Goal: Task Accomplishment & Management: Manage account settings

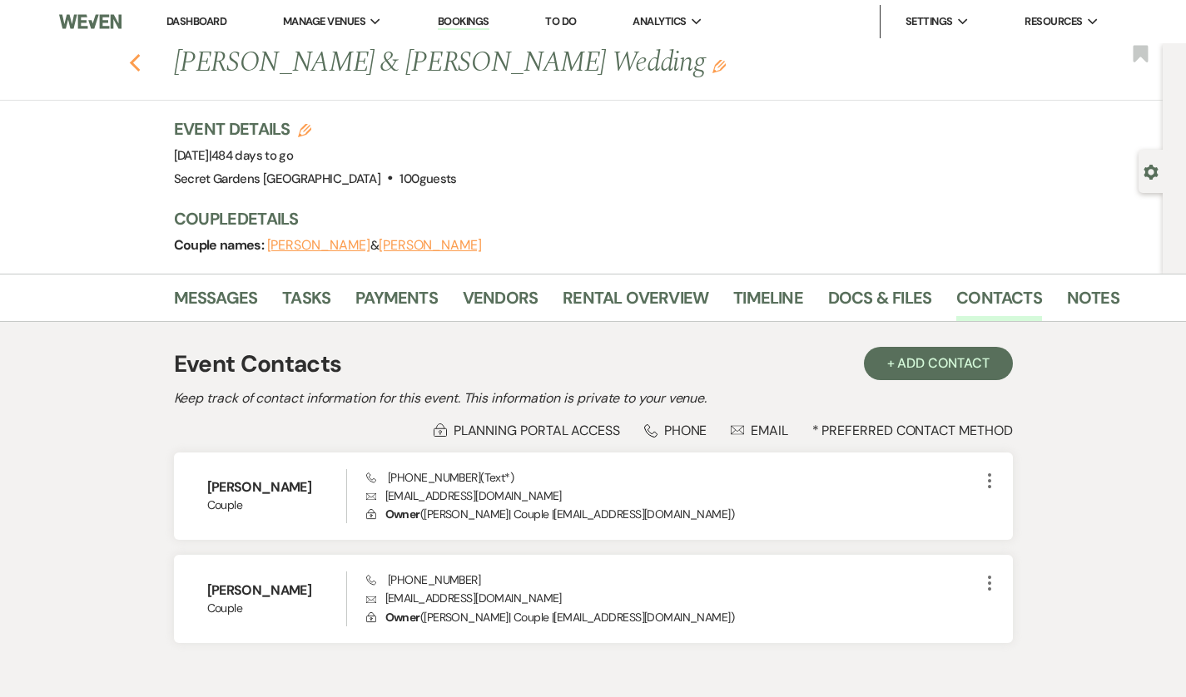
click at [129, 67] on use "button" at bounding box center [134, 63] width 11 height 18
select select "6"
select select "8"
select select "6"
select select "5"
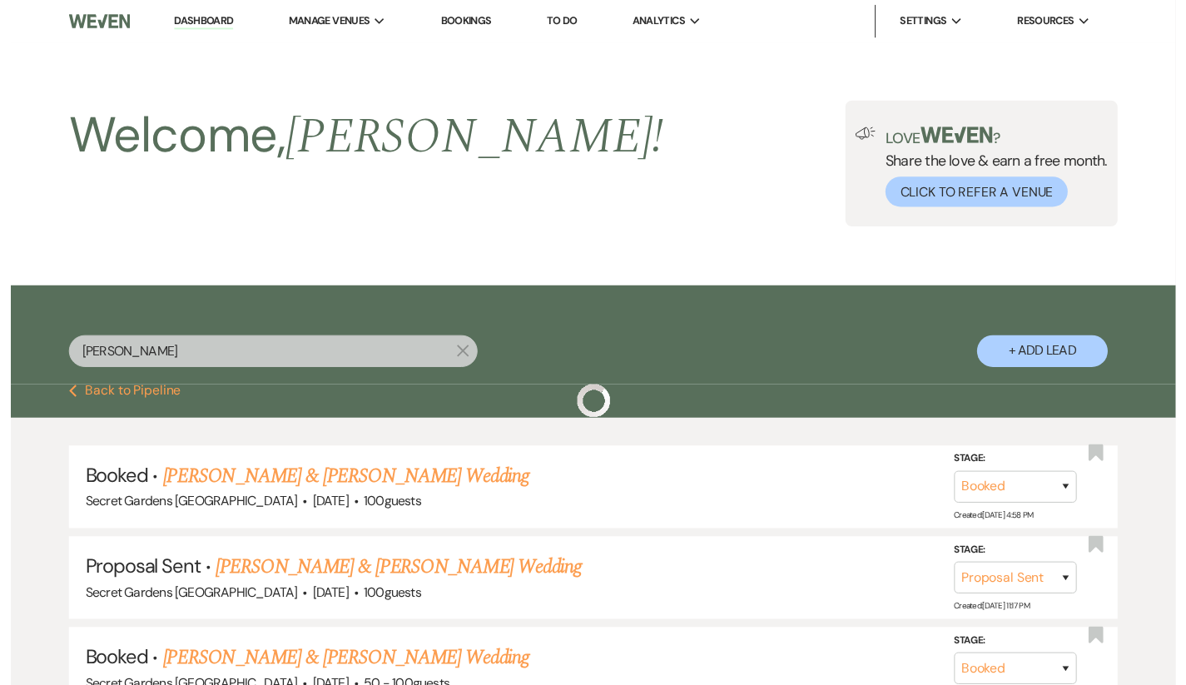
scroll to position [282, 0]
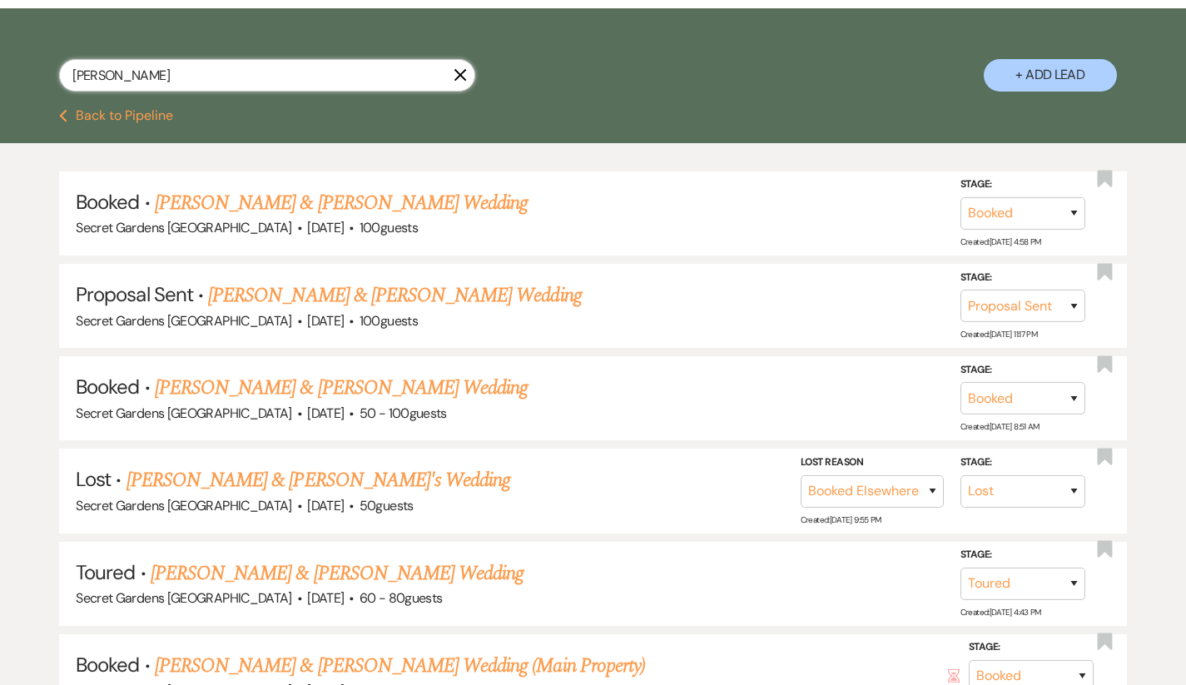
click at [179, 75] on input "[PERSON_NAME]" at bounding box center [267, 75] width 416 height 32
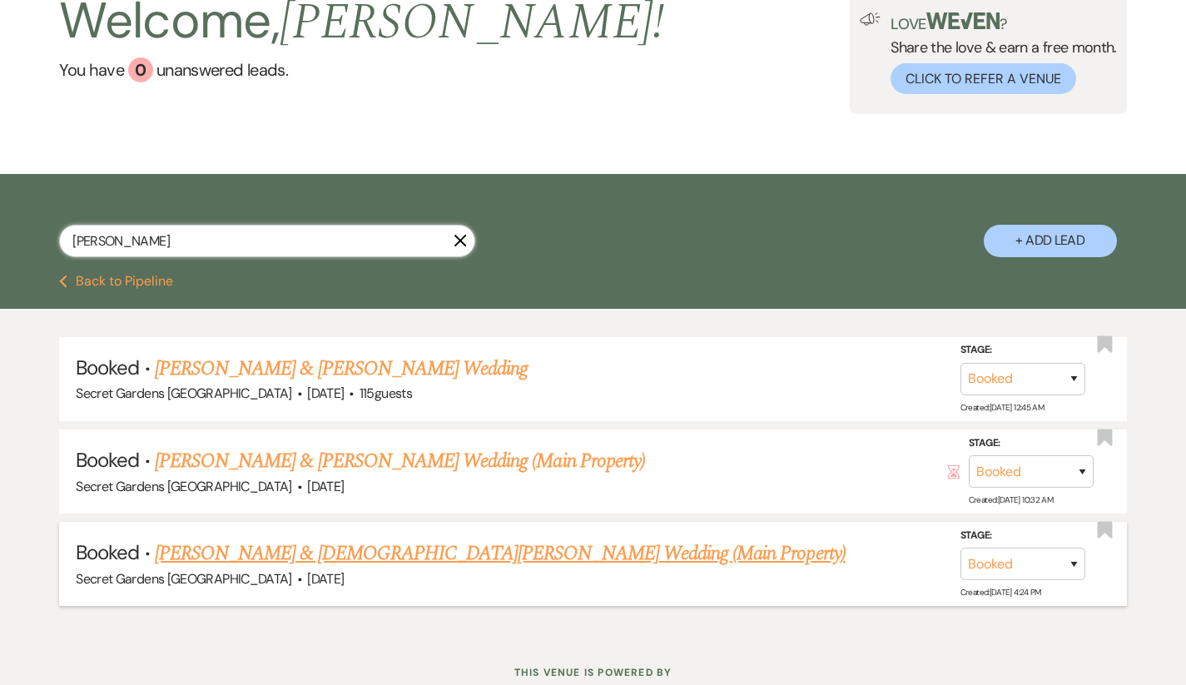
scroll to position [116, 0]
type input "[PERSON_NAME]"
click at [264, 556] on link "[PERSON_NAME] & [DEMOGRAPHIC_DATA][PERSON_NAME] Wedding (Main Property)" at bounding box center [500, 554] width 691 height 30
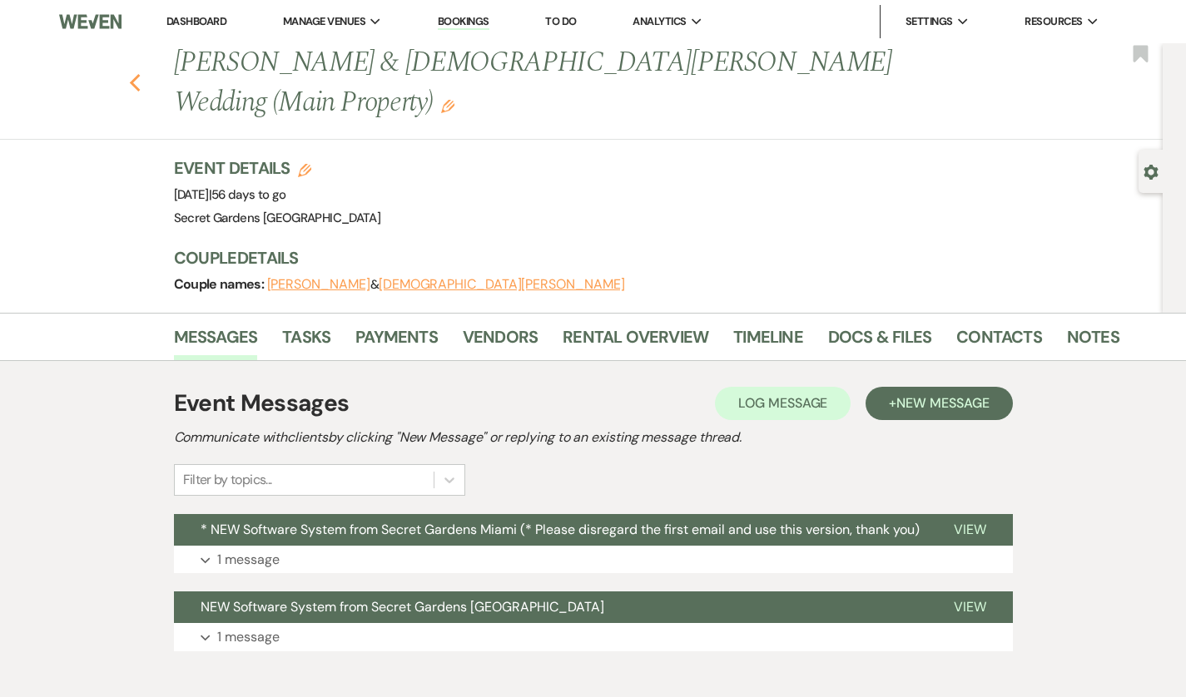
click at [129, 73] on icon "Previous" at bounding box center [135, 83] width 12 height 20
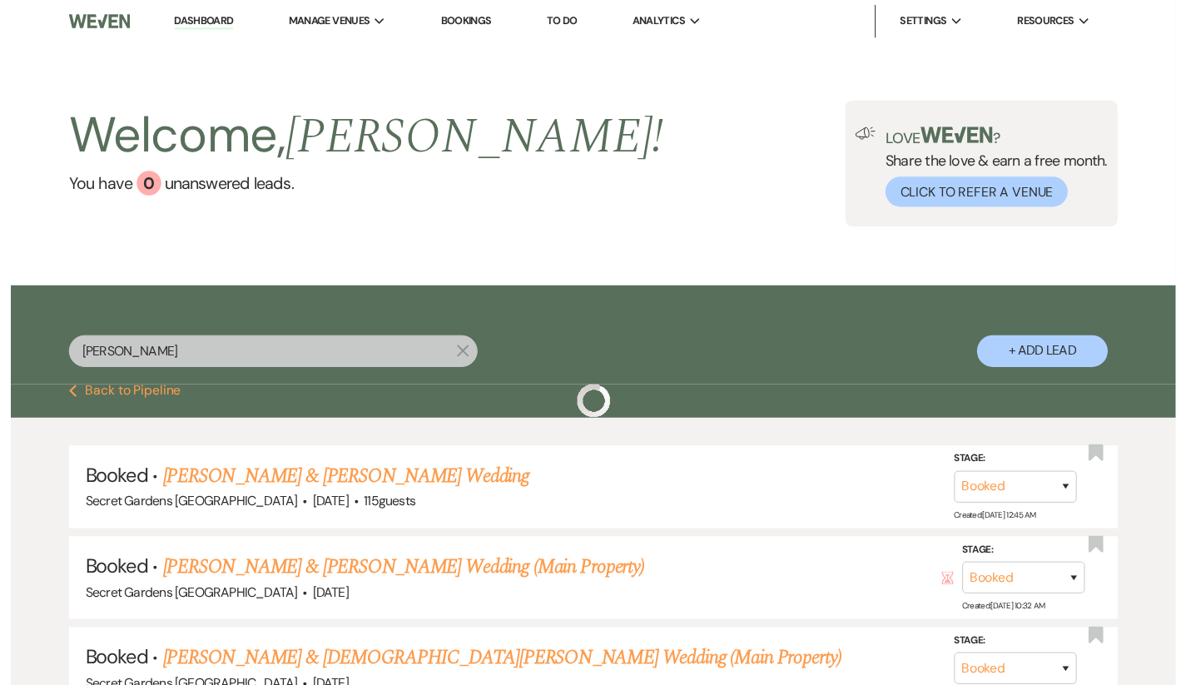
scroll to position [116, 0]
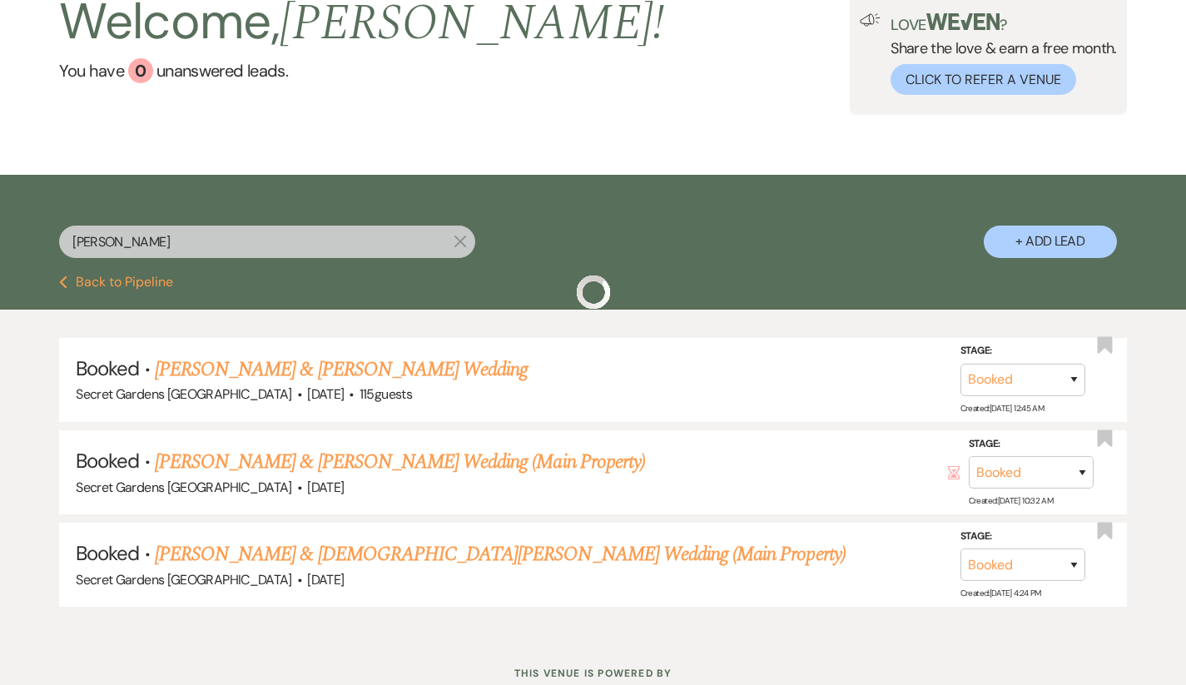
click at [211, 240] on input "[PERSON_NAME]" at bounding box center [267, 241] width 416 height 32
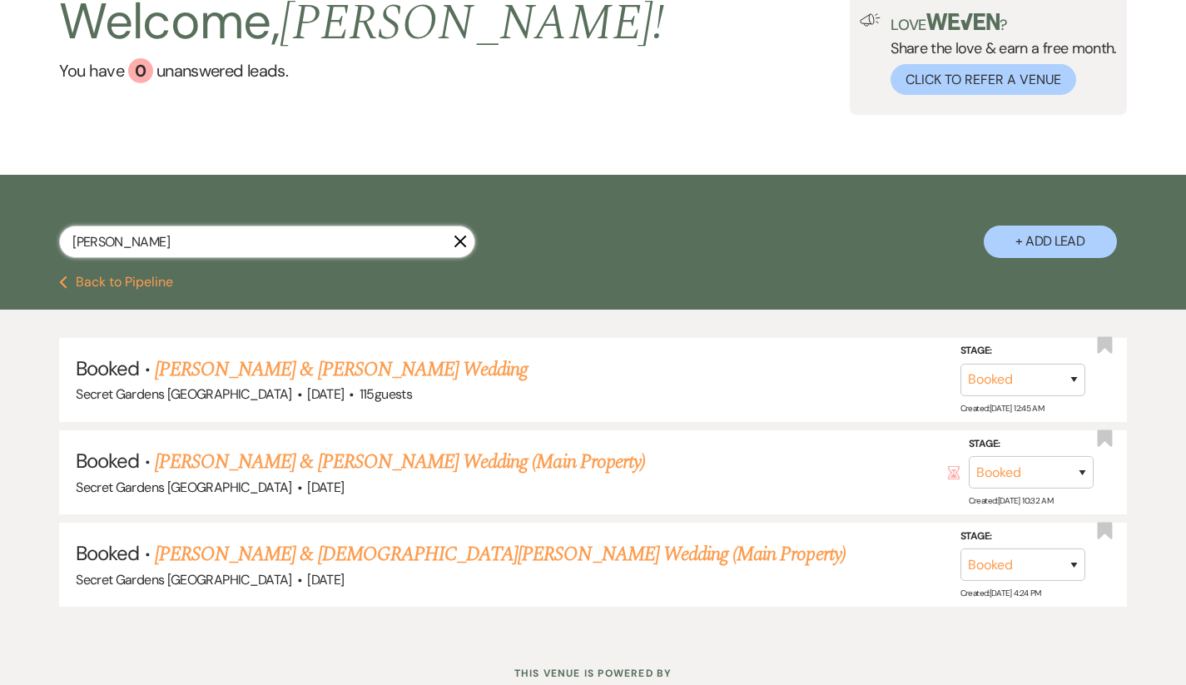
click at [211, 240] on input "[PERSON_NAME]" at bounding box center [267, 241] width 416 height 32
type input "[PERSON_NAME]"
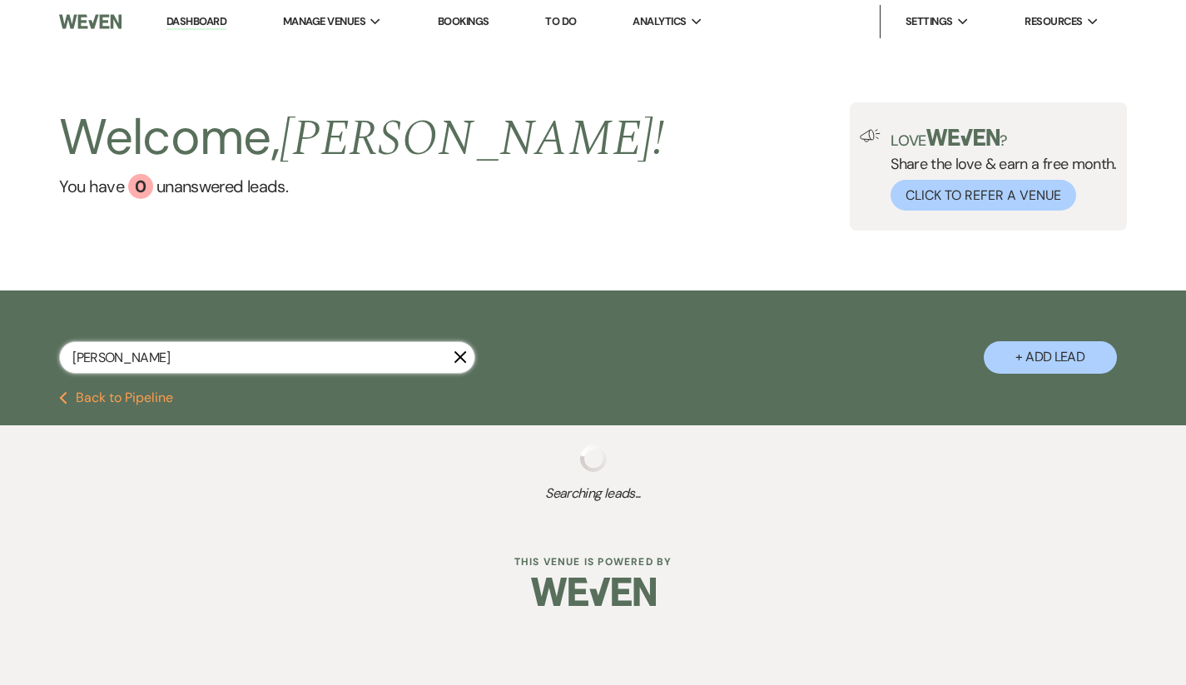
select select "5"
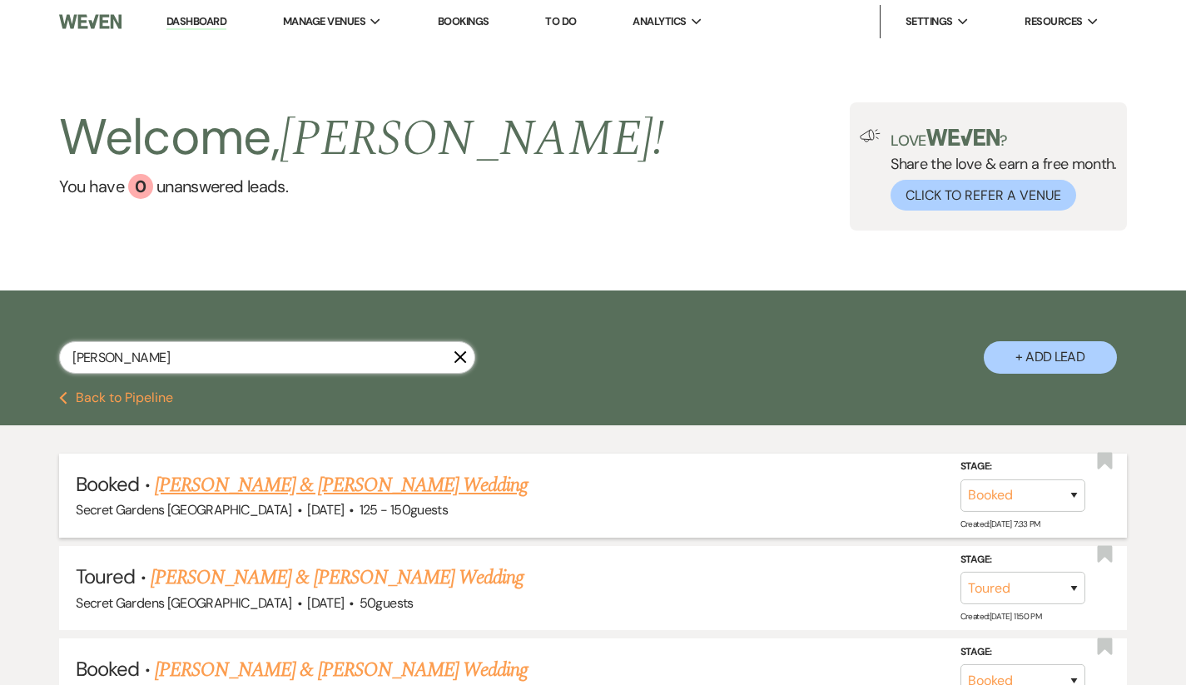
type input "[PERSON_NAME]"
click at [211, 479] on link "[PERSON_NAME] & [PERSON_NAME] Wedding" at bounding box center [341, 485] width 373 height 30
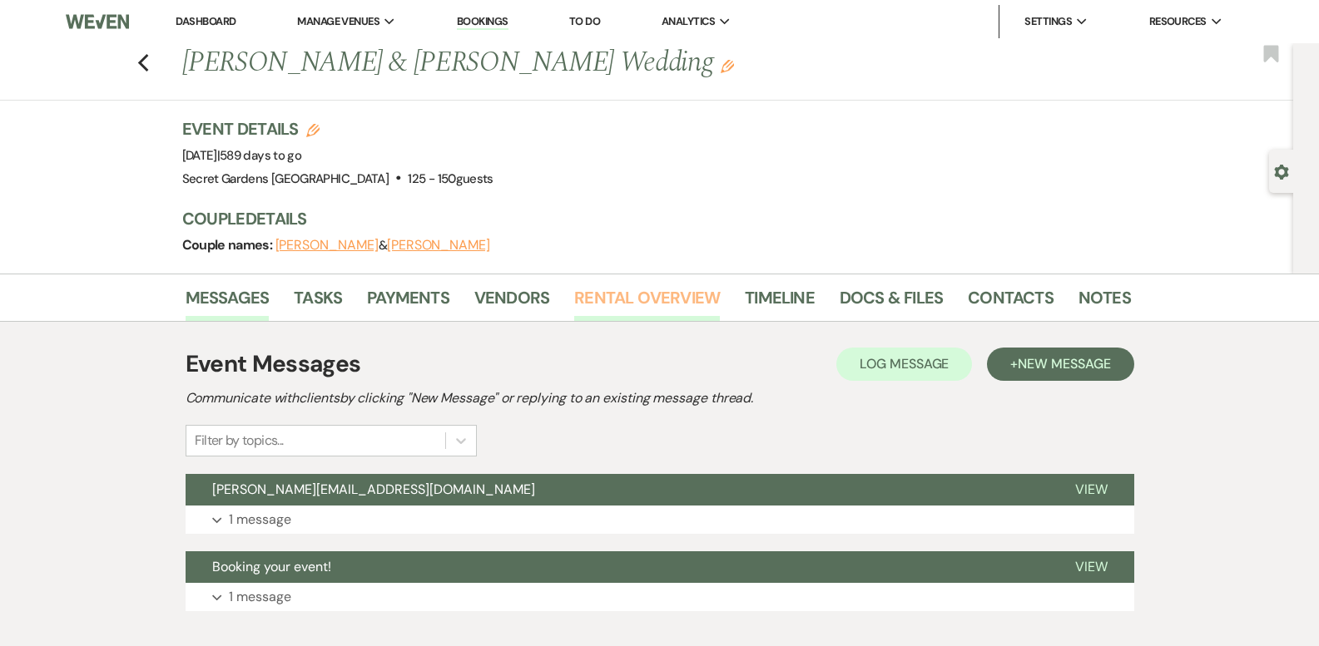
click at [615, 303] on link "Rental Overview" at bounding box center [647, 303] width 146 height 37
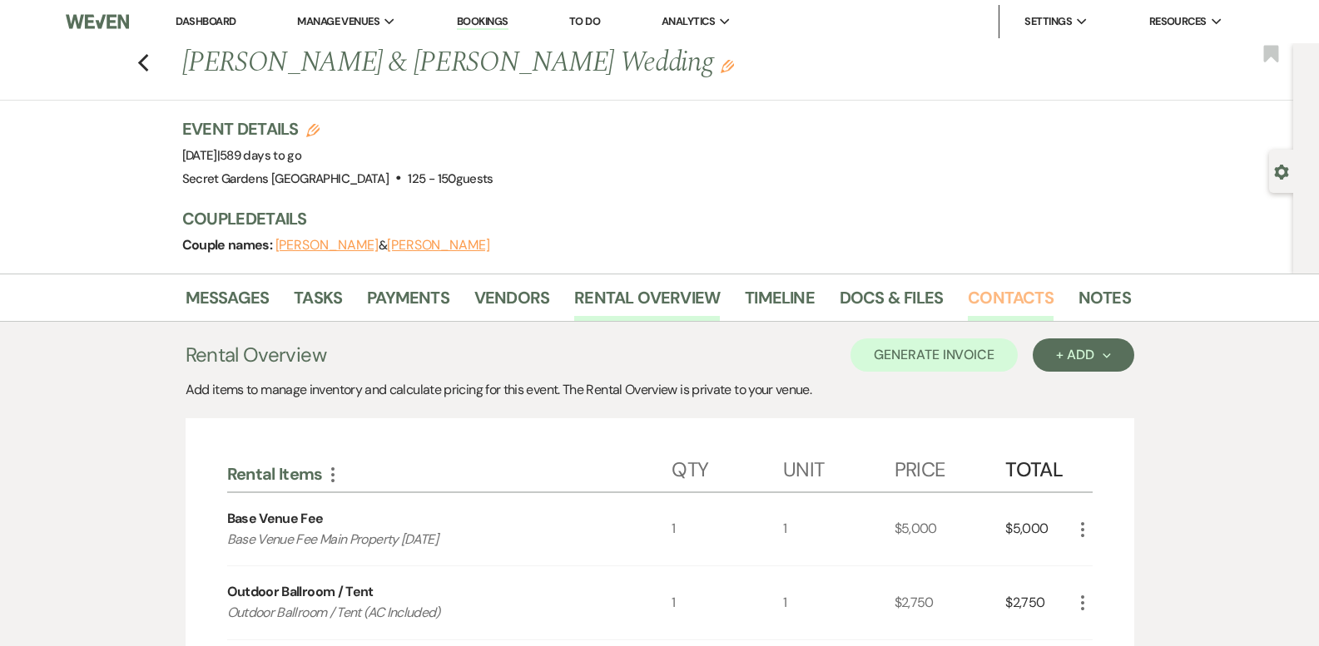
click at [985, 298] on link "Contacts" at bounding box center [1011, 303] width 86 height 37
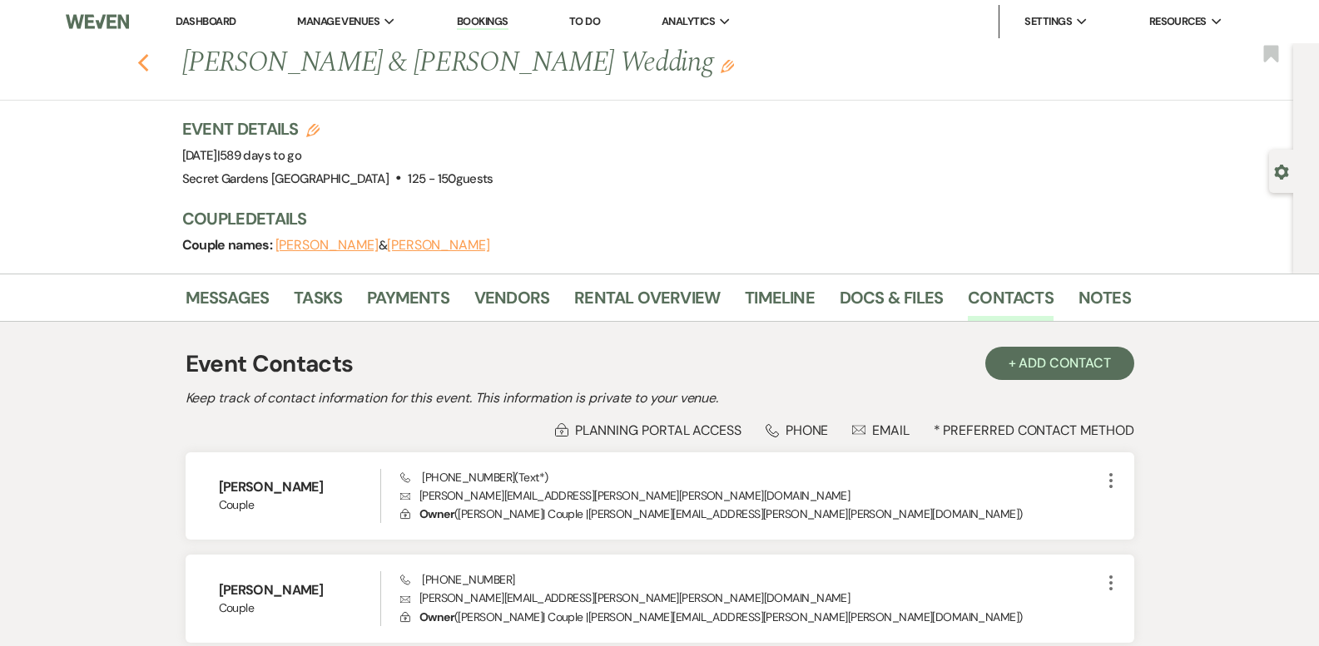
click at [150, 68] on icon "Previous" at bounding box center [143, 63] width 12 height 20
select select "5"
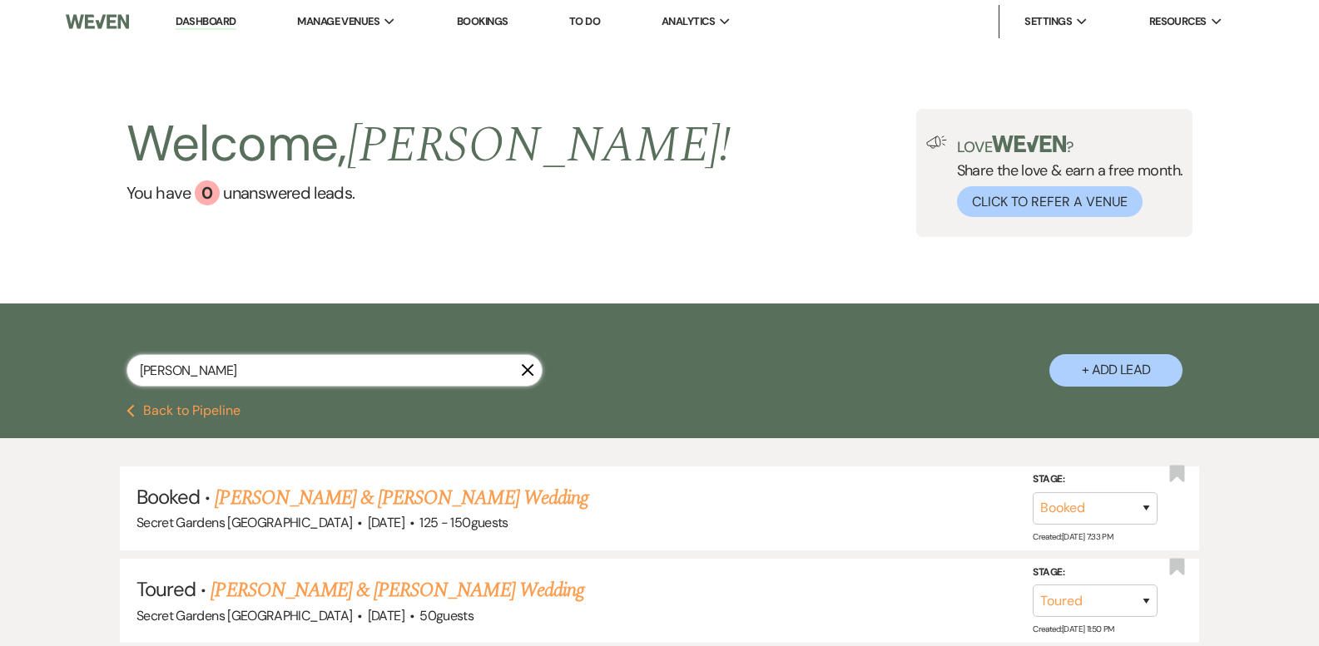
drag, startPoint x: 200, startPoint y: 365, endPoint x: 78, endPoint y: 359, distance: 121.7
click at [78, 359] on div "[PERSON_NAME] fair X + Add Lead" at bounding box center [660, 356] width 1198 height 88
type input "[PERSON_NAME]"
select select "8"
select select "1"
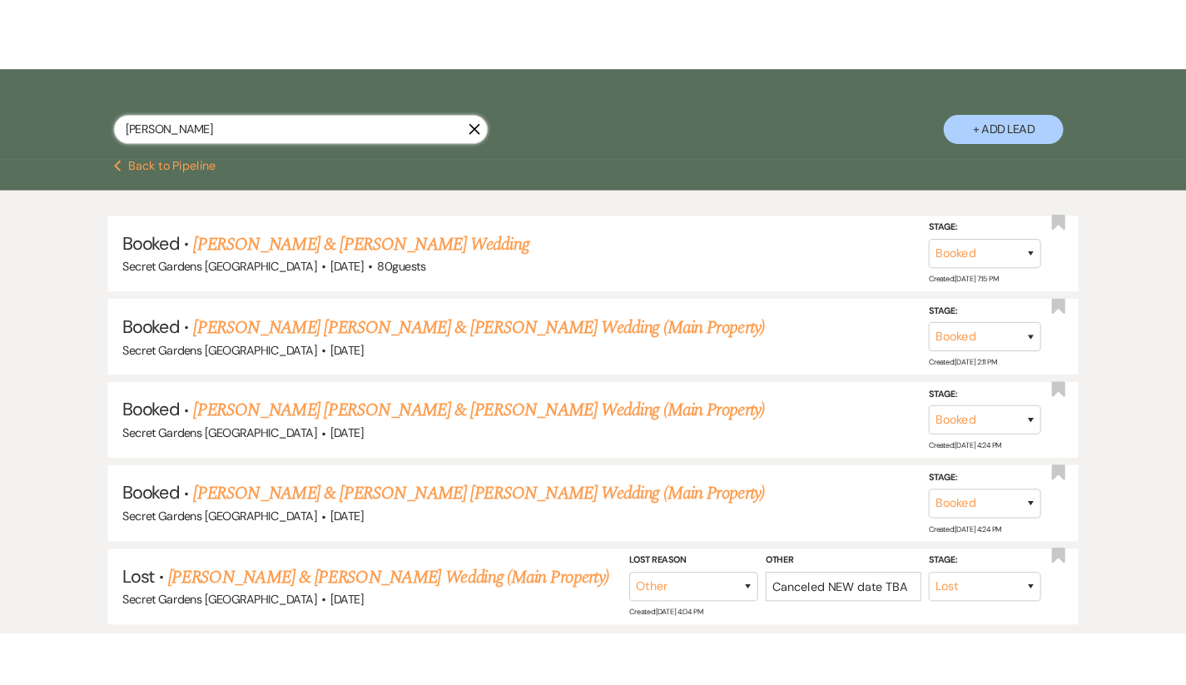
scroll to position [297, 0]
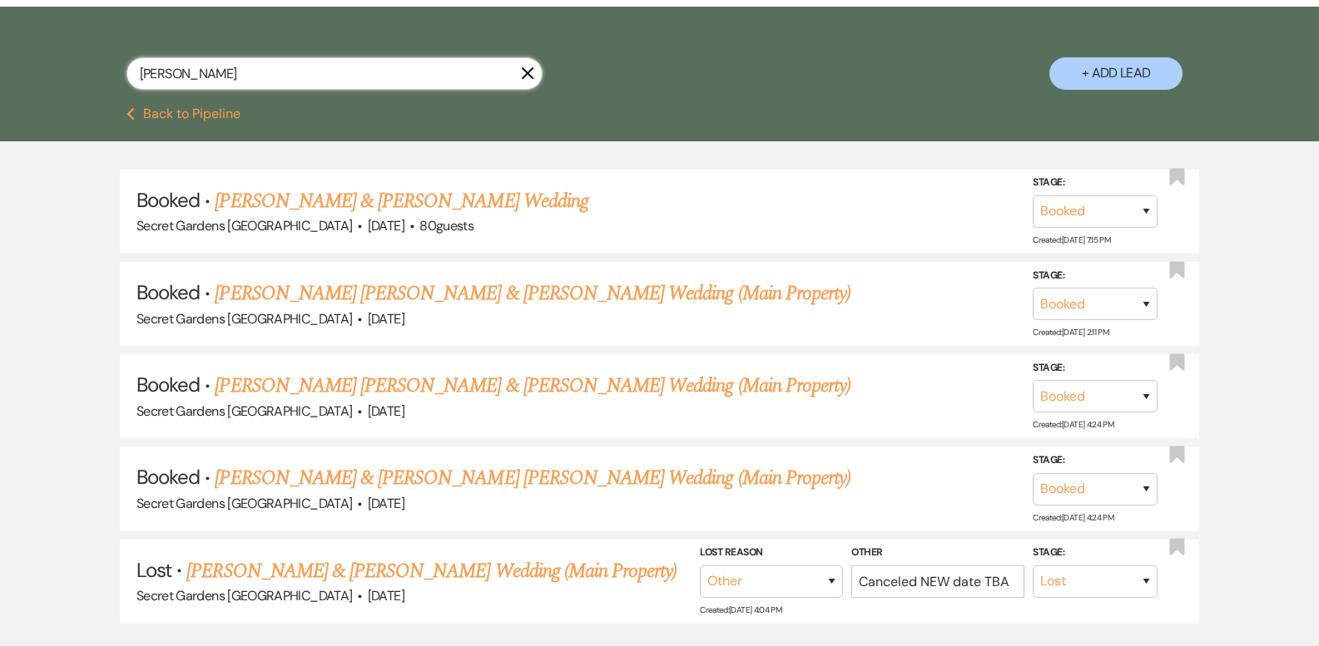
type input "[PERSON_NAME]"
